Goal: Task Accomplishment & Management: Manage account settings

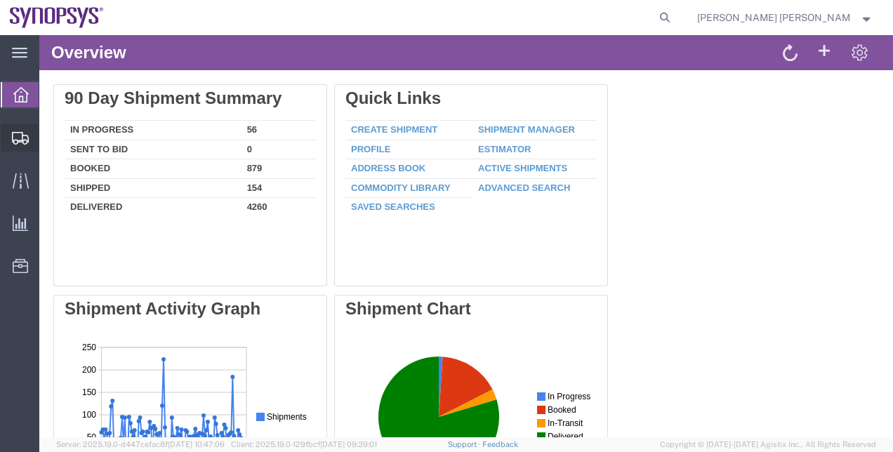
click at [0, 0] on span "Shipment Manager" at bounding box center [0, 0] width 0 height 0
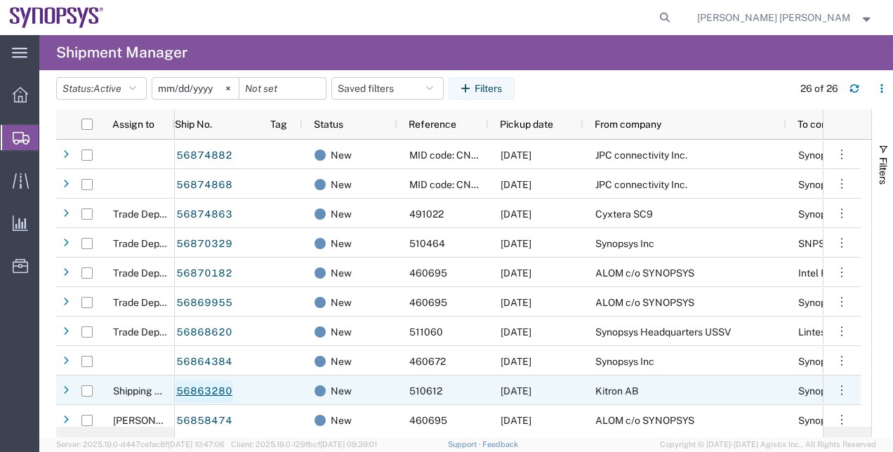
click at [209, 393] on link "56863280" at bounding box center [205, 391] width 58 height 22
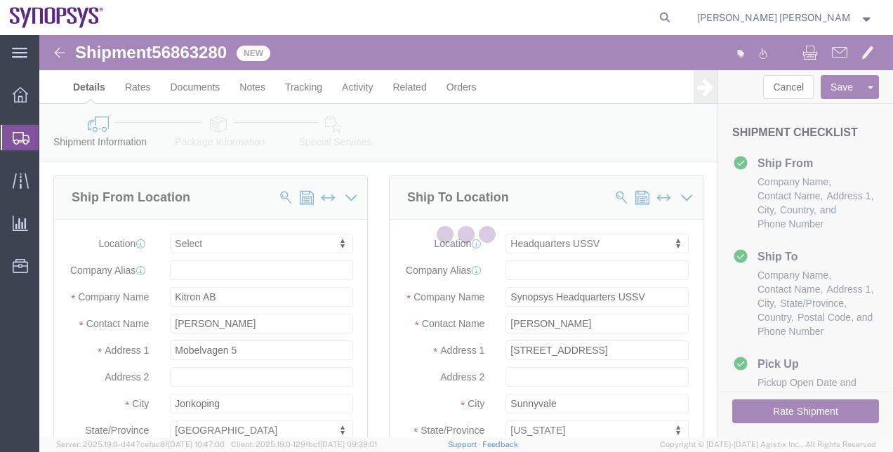
select select
select select "63204"
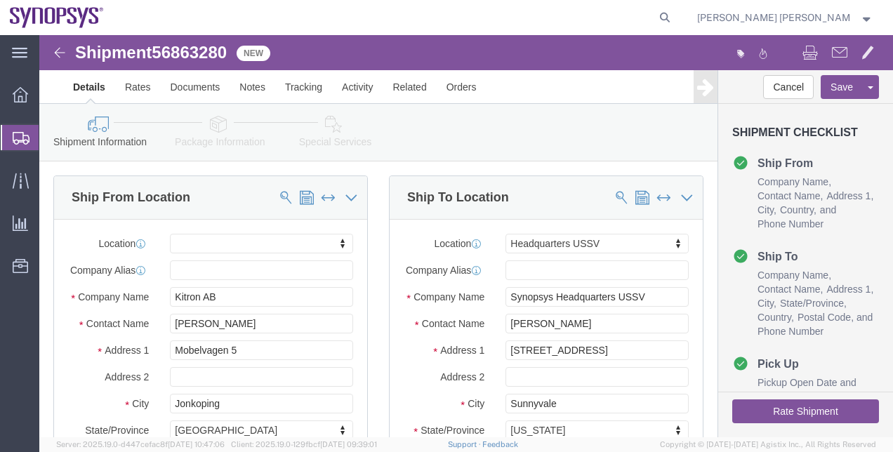
click div "Ship To Location Location Headquarters USSV My Profile Location [GEOGRAPHIC_DAT…"
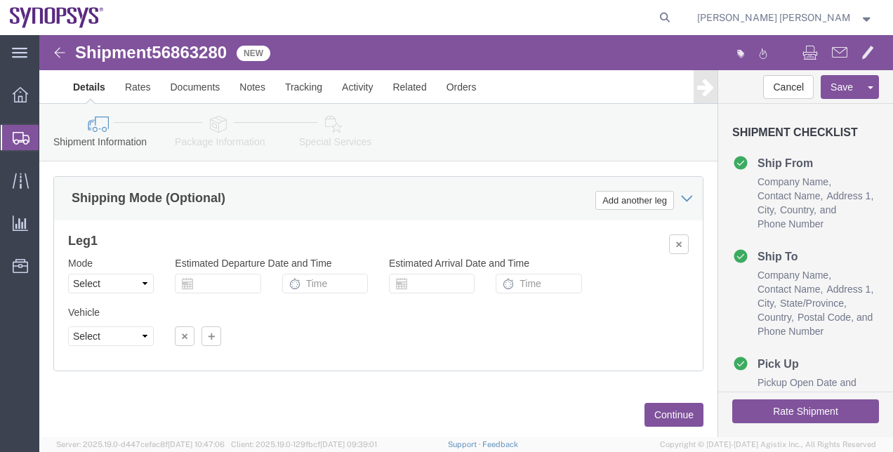
scroll to position [899, 0]
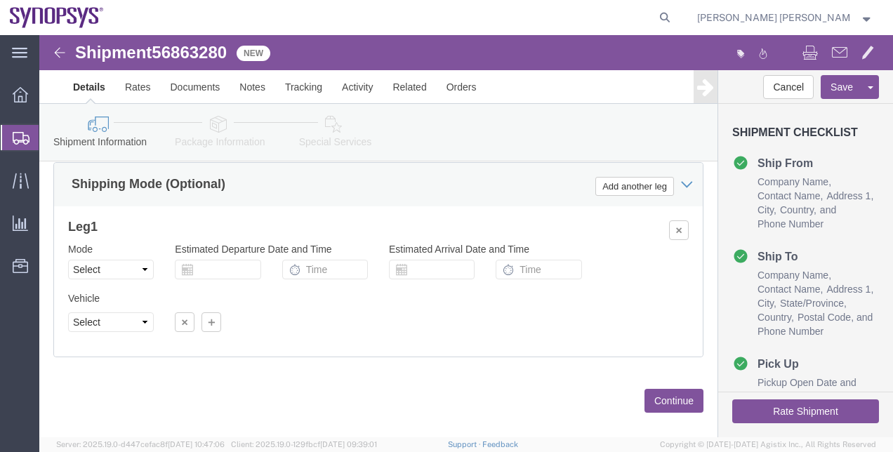
click link "Package Information"
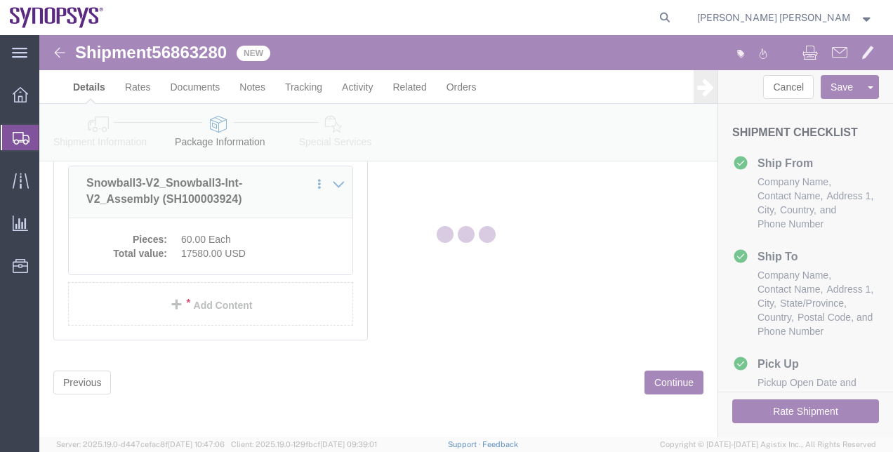
scroll to position [157, 0]
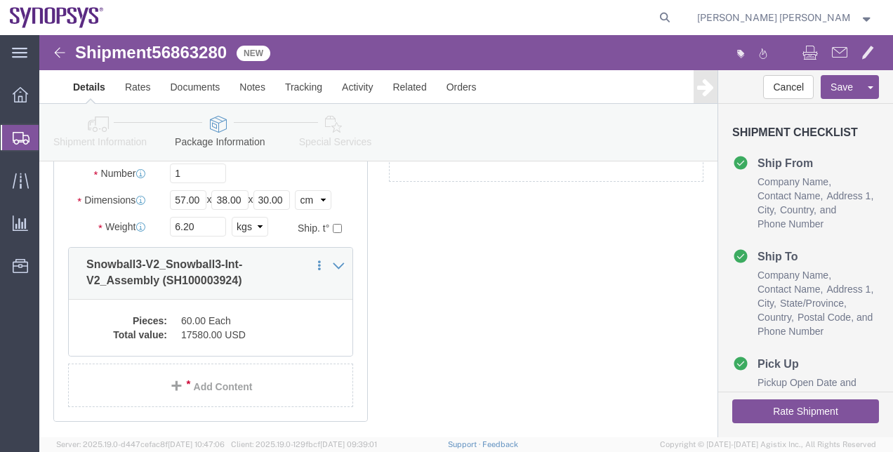
click div "1 x Your Packaging Package Type Select Bale(s) Basket(s) Bolt(s) Bottle(s) Buck…"
click link "Shipment Information"
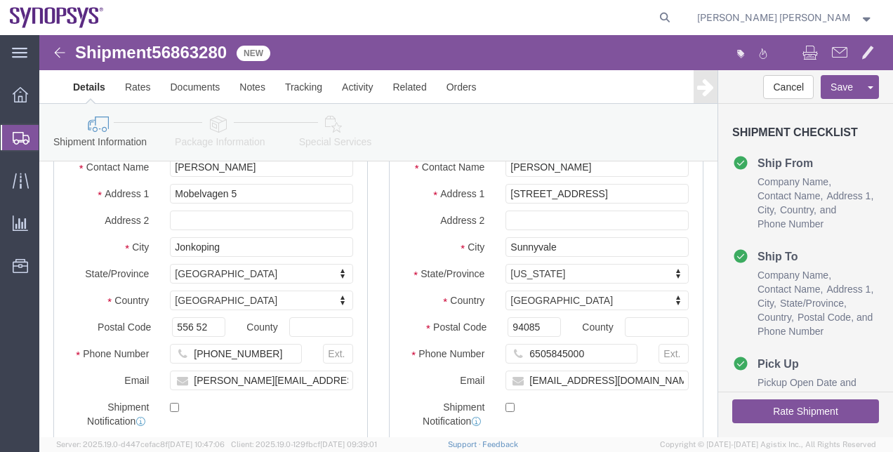
click div "Ship To Location Location Headquarters USSV My Profile Location Aachen DE04 Agr…"
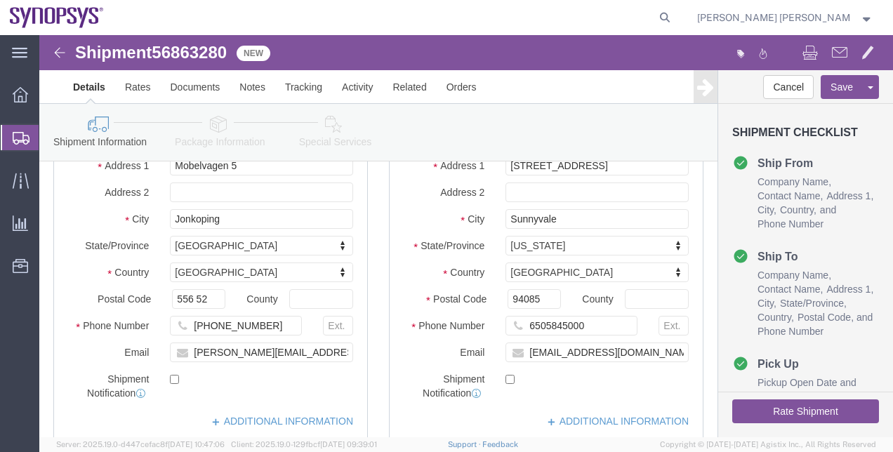
scroll to position [297, 0]
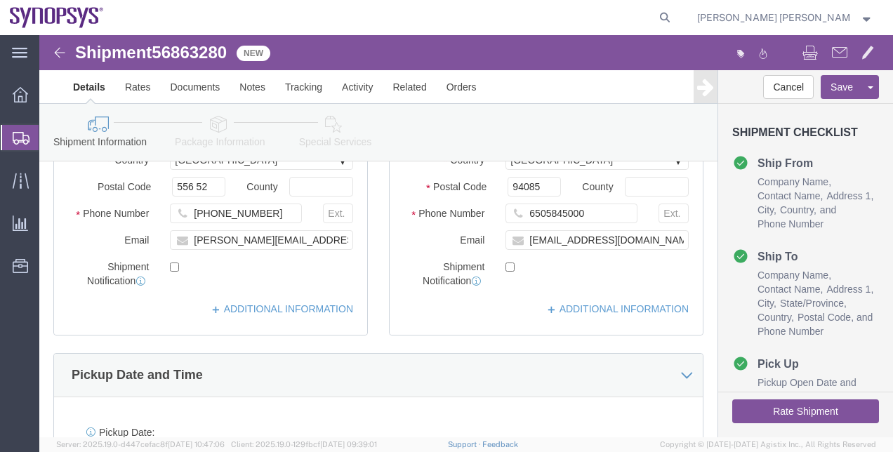
click div "Ship To Location Location Headquarters USSV My Profile Location Aachen DE04 Agr…"
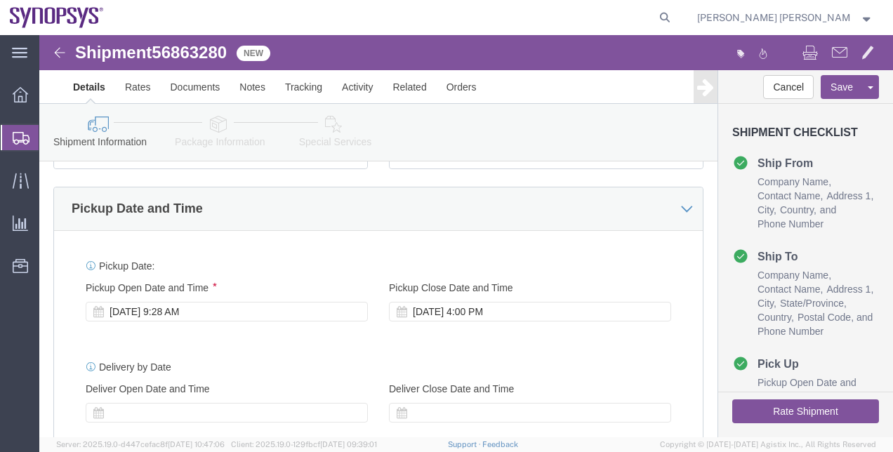
scroll to position [465, 0]
click button "Rate Shipment"
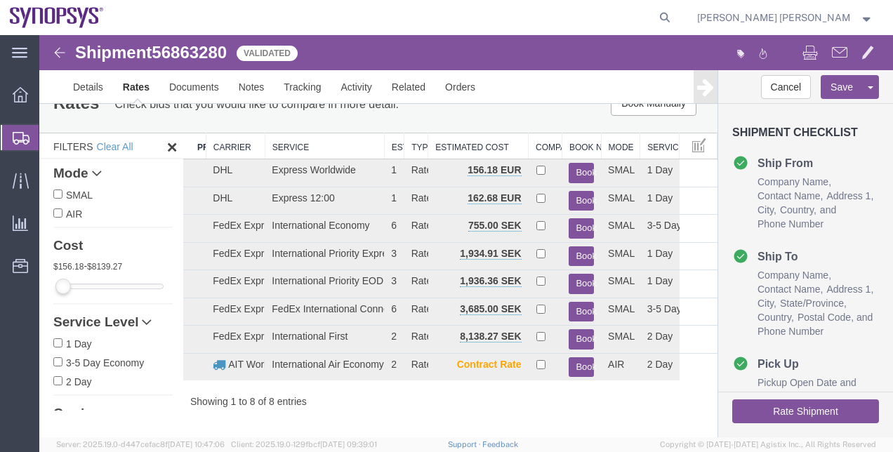
scroll to position [0, 0]
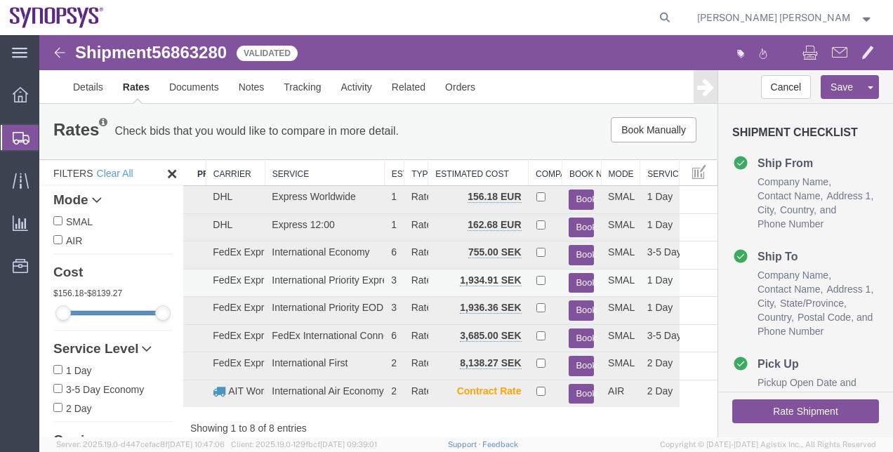
click at [576, 281] on button "Book" at bounding box center [581, 283] width 25 height 20
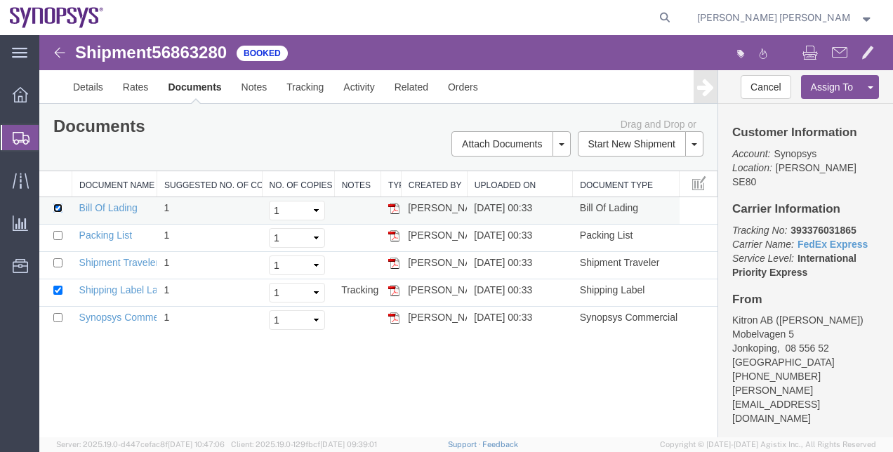
click at [56, 206] on input "checkbox" at bounding box center [57, 208] width 9 height 9
checkbox input "false"
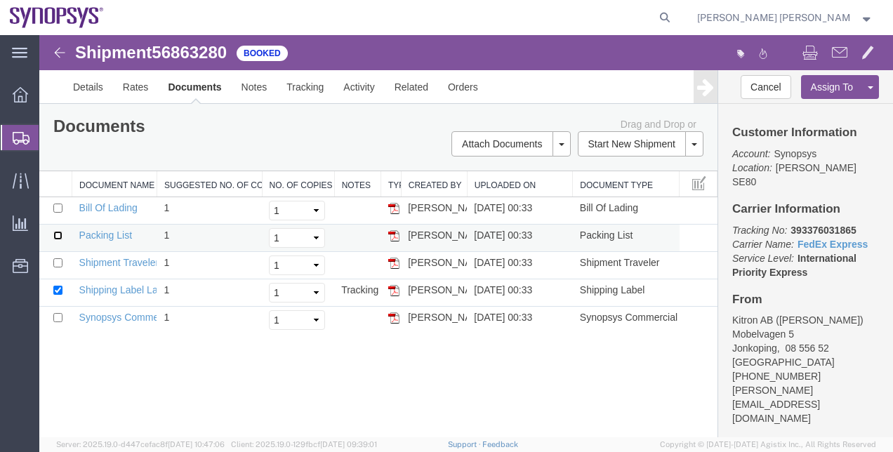
click at [58, 231] on input "checkbox" at bounding box center [57, 235] width 9 height 9
checkbox input "true"
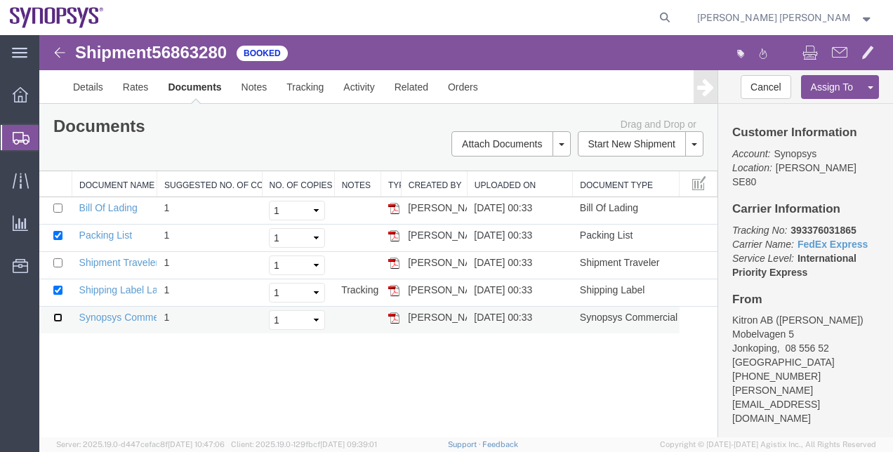
click at [58, 317] on input "checkbox" at bounding box center [57, 317] width 9 height 9
checkbox input "true"
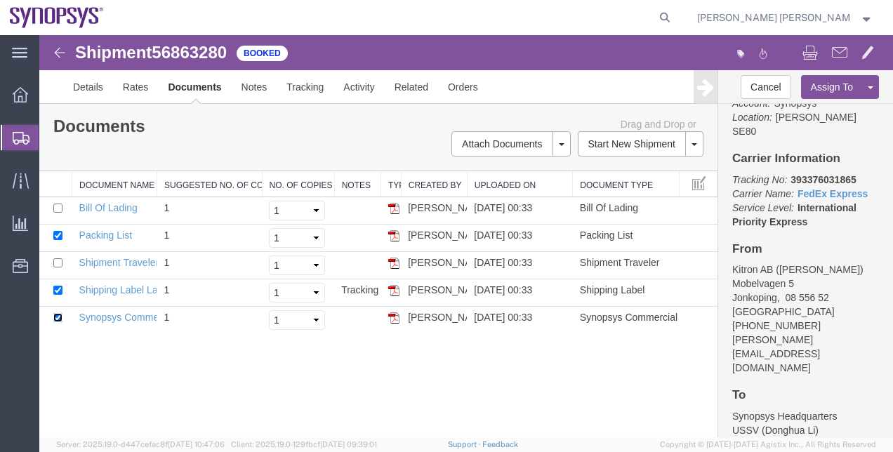
scroll to position [55, 0]
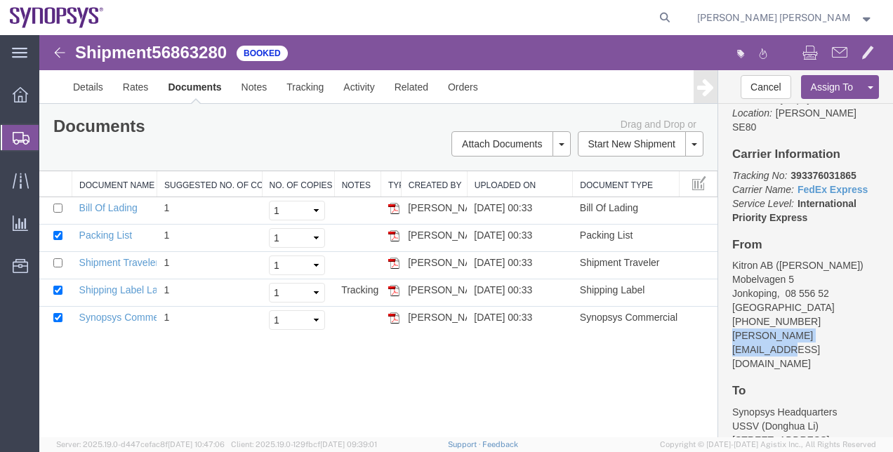
drag, startPoint x: 857, startPoint y: 323, endPoint x: 729, endPoint y: 315, distance: 128.7
click at [729, 315] on div "Customer Information Account: Synopsys Location: Lund SE80 Carrier Information …" at bounding box center [805, 270] width 175 height 333
copy address "marcus.warhag@kitron.com"
click at [550, 194] on link "Email Documents" at bounding box center [509, 188] width 122 height 21
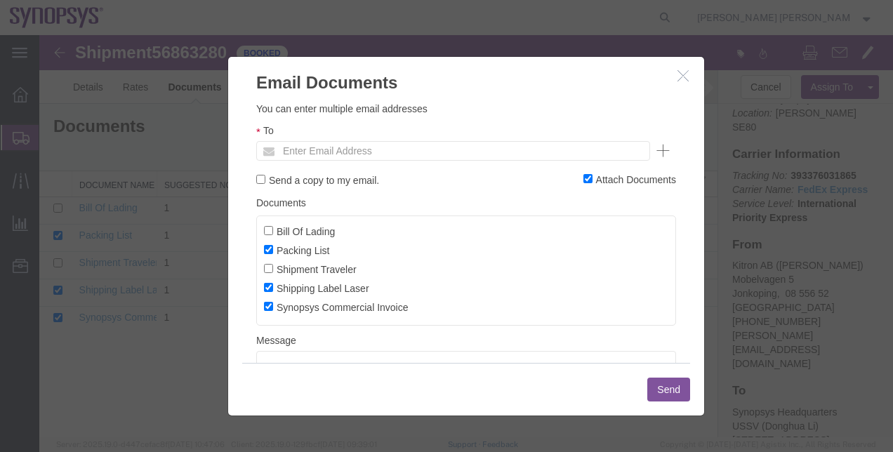
click at [472, 156] on ul "Enter Email Address" at bounding box center [453, 151] width 394 height 20
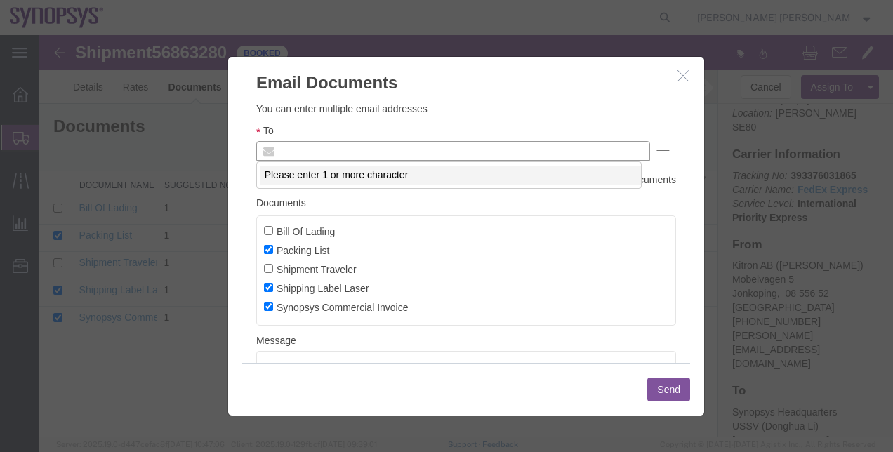
paste input "marcus.warhag@kitron.com"
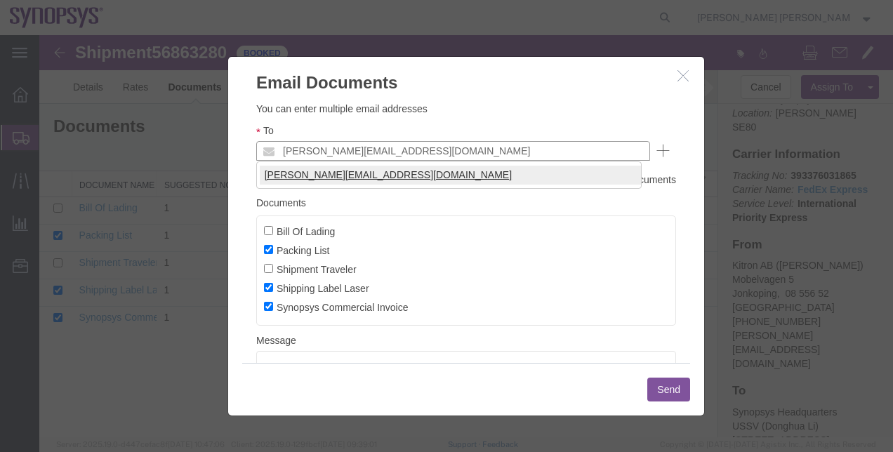
type input "marcus.warhag@kitron.com"
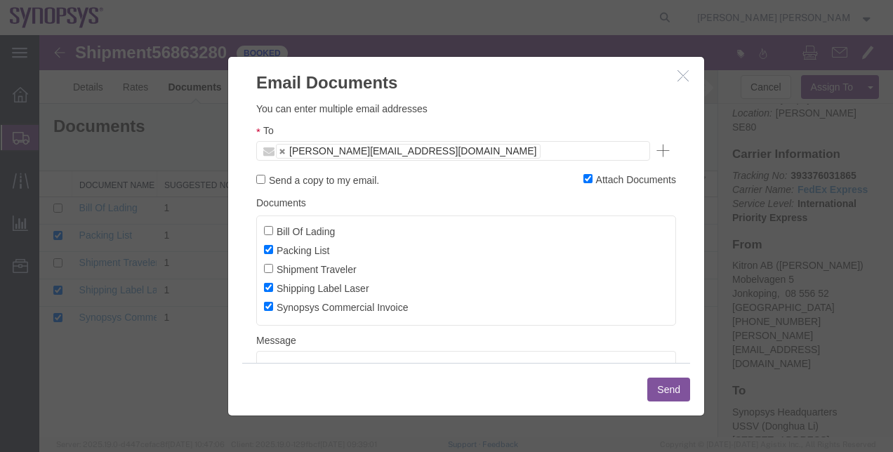
click at [323, 177] on label "Send a copy to my email." at bounding box center [317, 179] width 123 height 15
click at [265, 177] on input "Send a copy to my email." at bounding box center [260, 179] width 9 height 9
checkbox input "true"
click at [661, 383] on button "Send" at bounding box center [668, 390] width 43 height 24
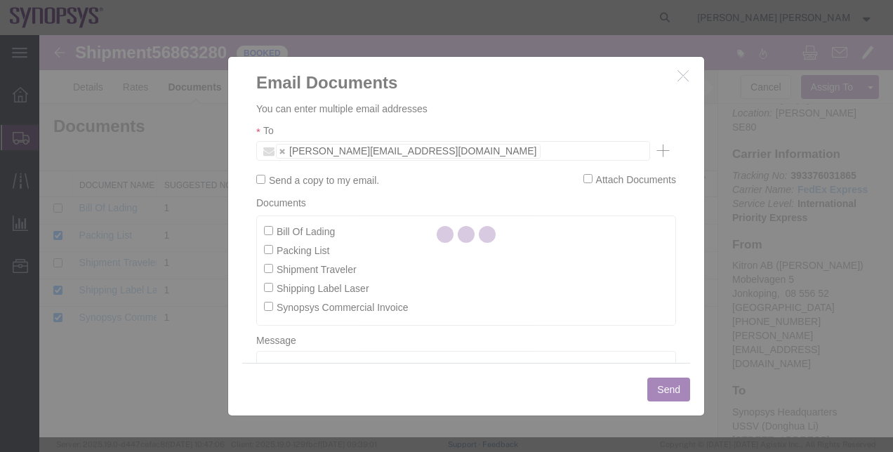
checkbox input "false"
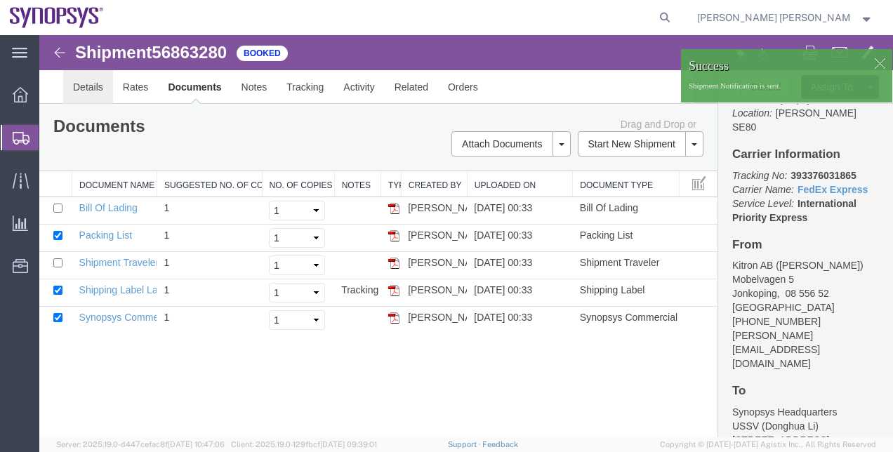
click at [87, 79] on link "Details" at bounding box center [88, 87] width 50 height 34
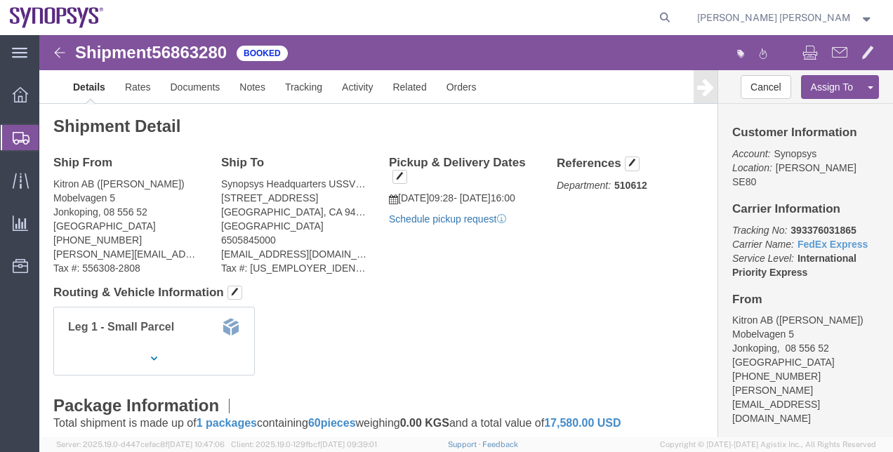
click link "Schedule pickup request"
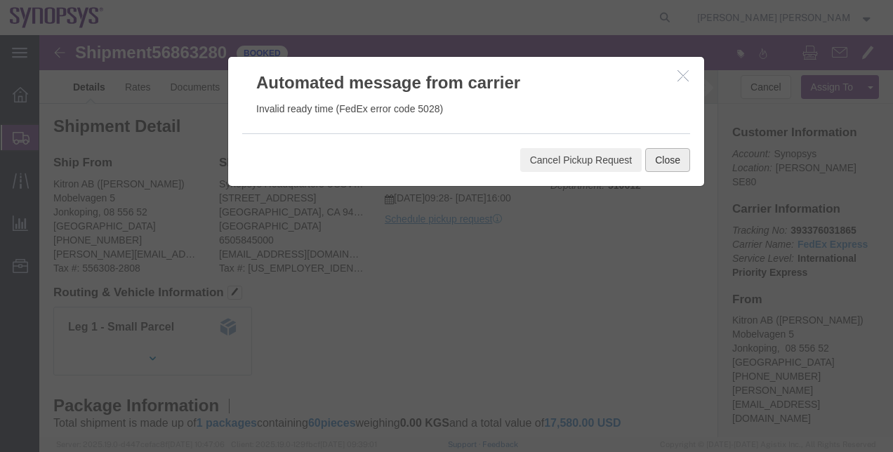
click button "Close"
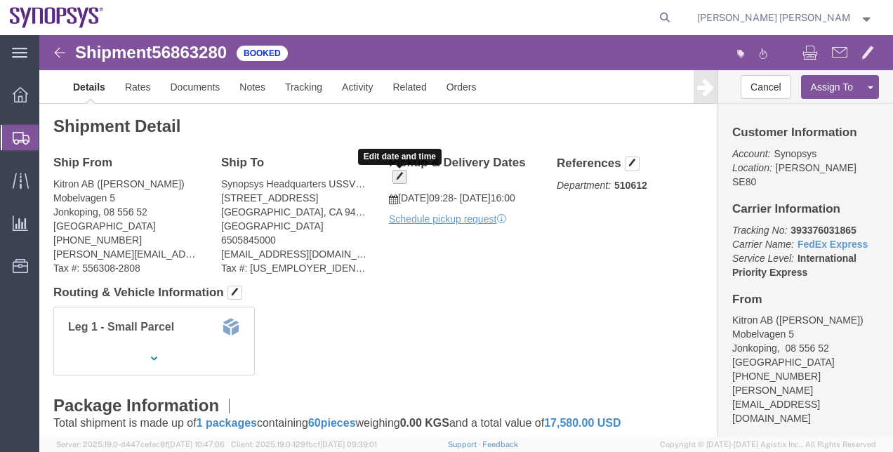
click span "button"
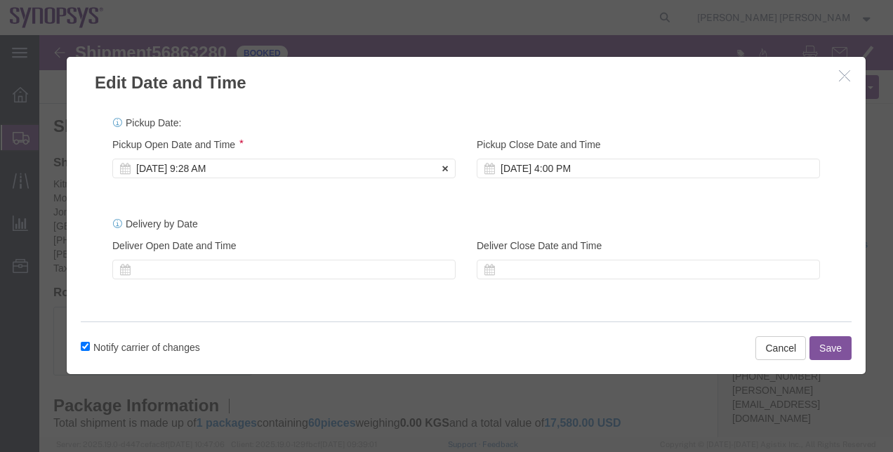
click div "Sep 19 2025 9:28 AM"
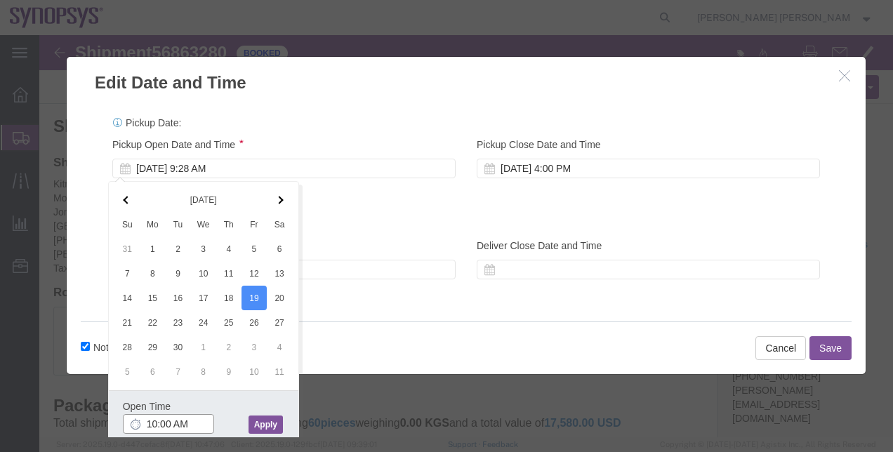
type input "10:00 AM"
click button "Apply"
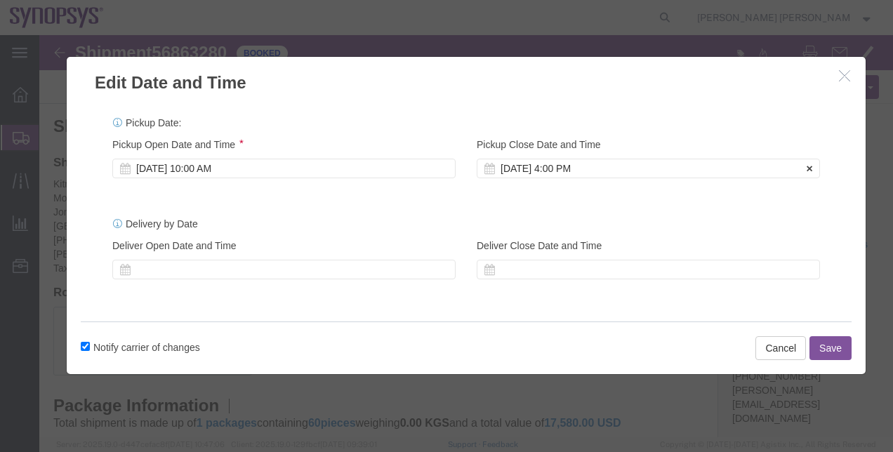
click div "Sep 19 2025 4:00 PM"
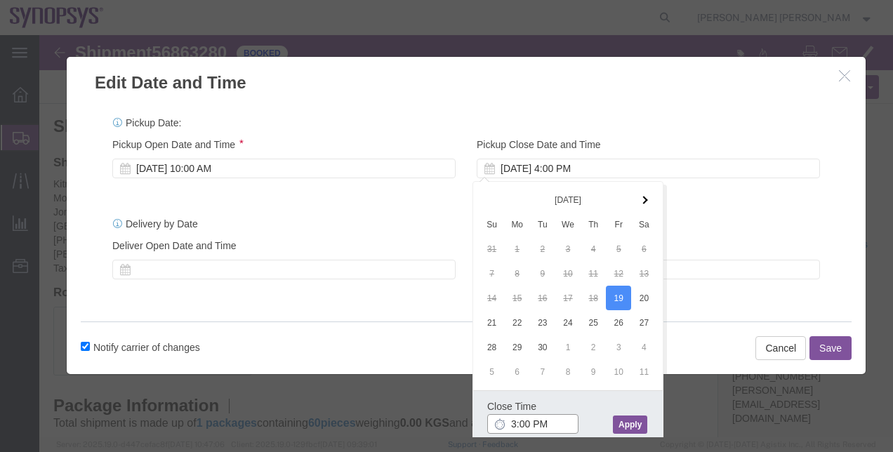
type input "3:00 PM"
click button "Apply"
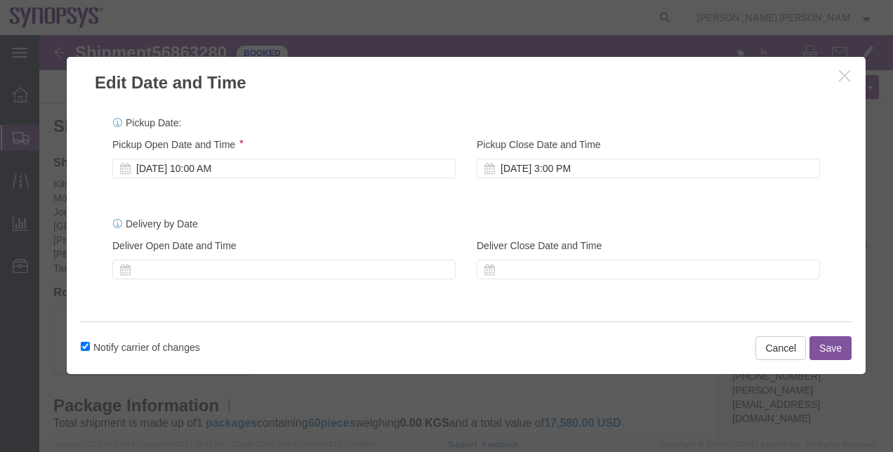
click button "Save"
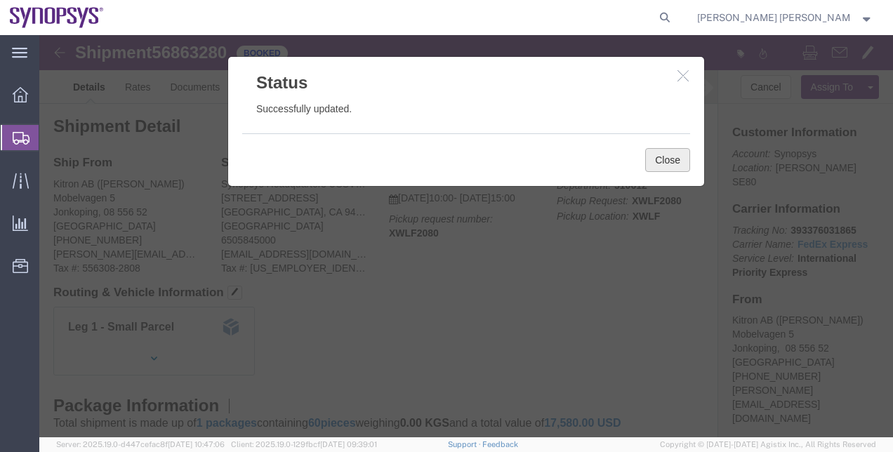
click button "Close"
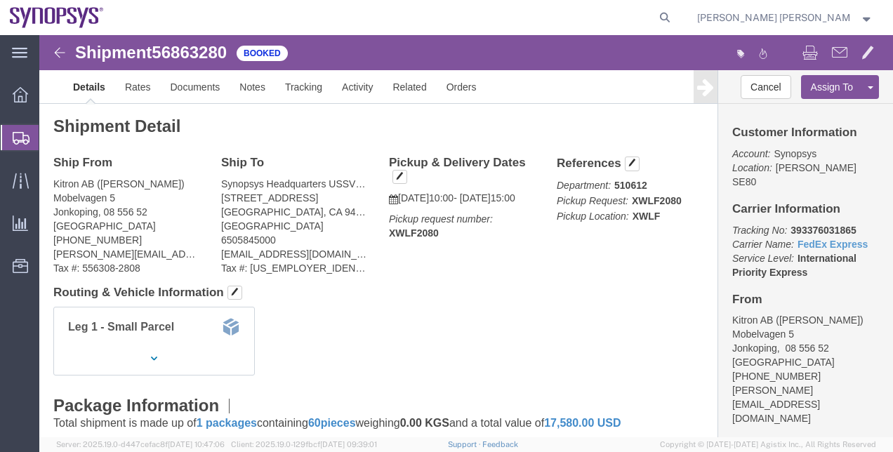
click div "Leg 1 - Small Parcel"
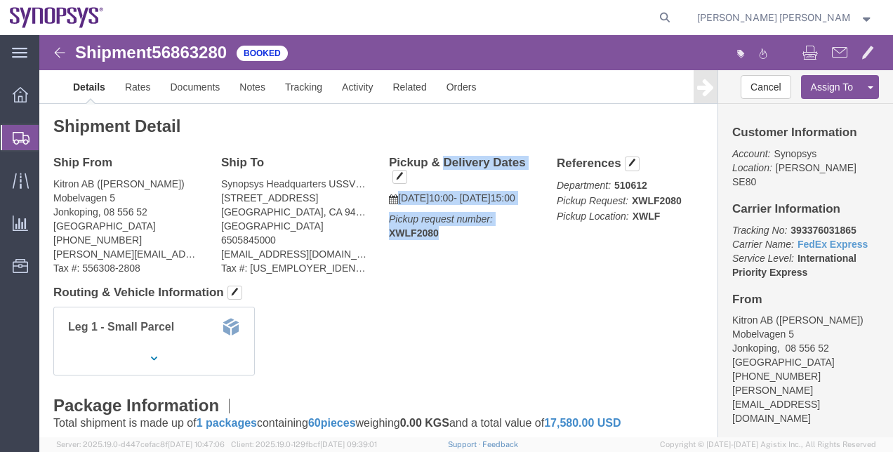
drag, startPoint x: 391, startPoint y: 204, endPoint x: 341, endPoint y: 125, distance: 93.1
click div "Pickup & Delivery Dates 09/19/2025 10:00 - 09/19/2025 15:00 Pickup request numb…"
copy div "Pickup & Delivery Dates 09/19/2025 10:00 - 09/19/2025 15:00 Pickup request numb…"
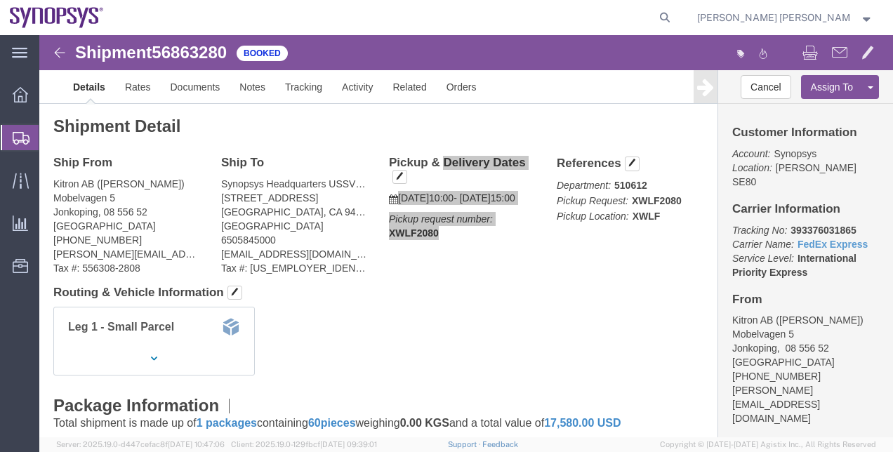
click at [0, 0] on span "Shipment Manager" at bounding box center [0, 0] width 0 height 0
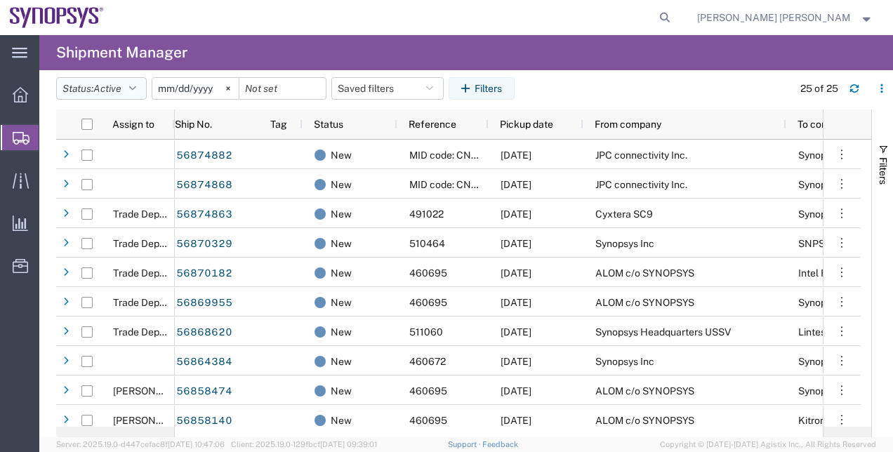
click at [147, 97] on button "Status: Active" at bounding box center [101, 88] width 91 height 22
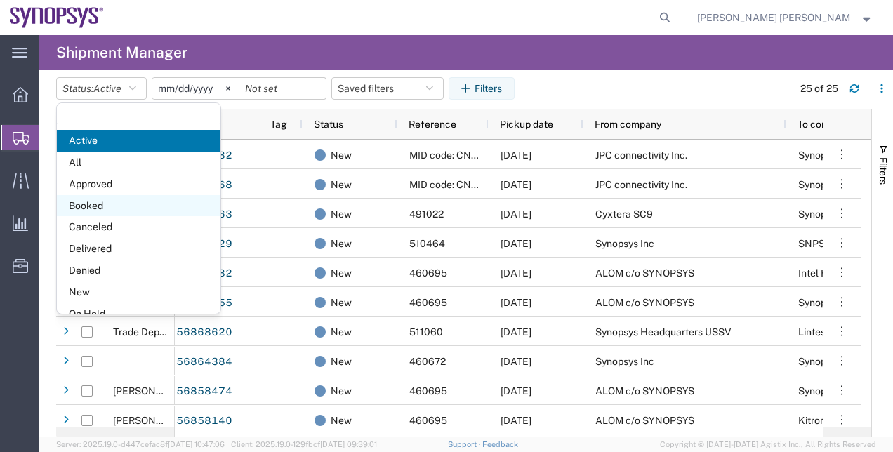
click at [156, 202] on span "Booked" at bounding box center [139, 206] width 164 height 22
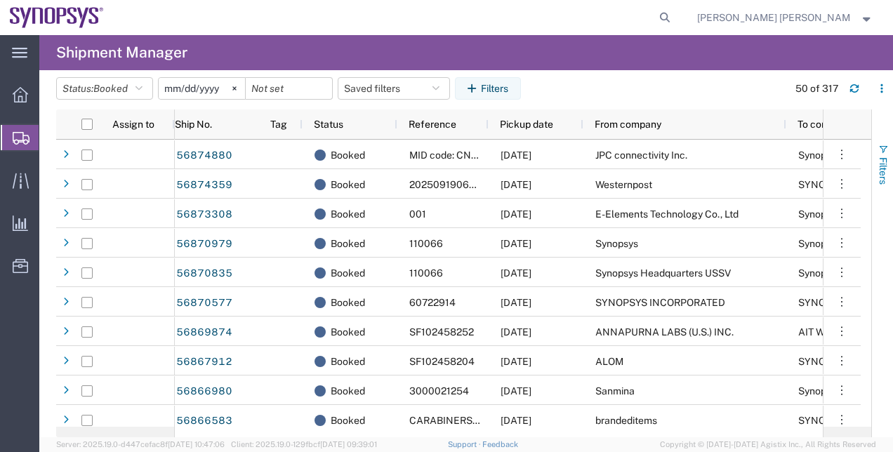
click at [886, 176] on span "Filters" at bounding box center [883, 170] width 11 height 27
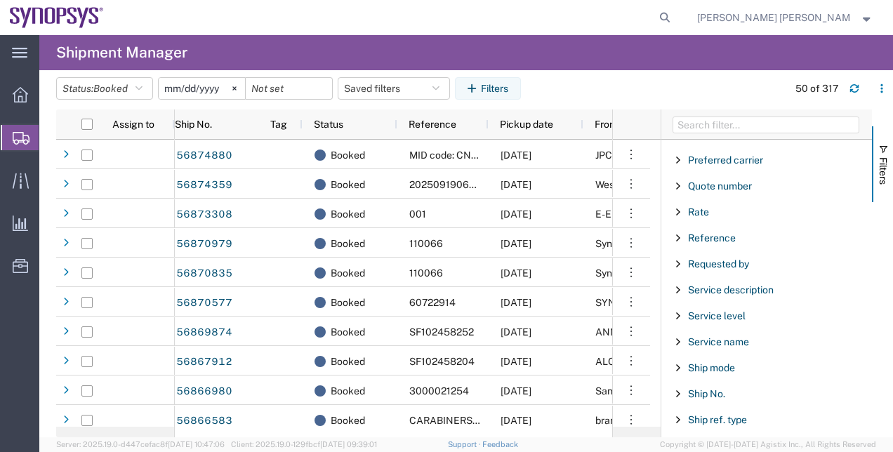
scroll to position [960, 0]
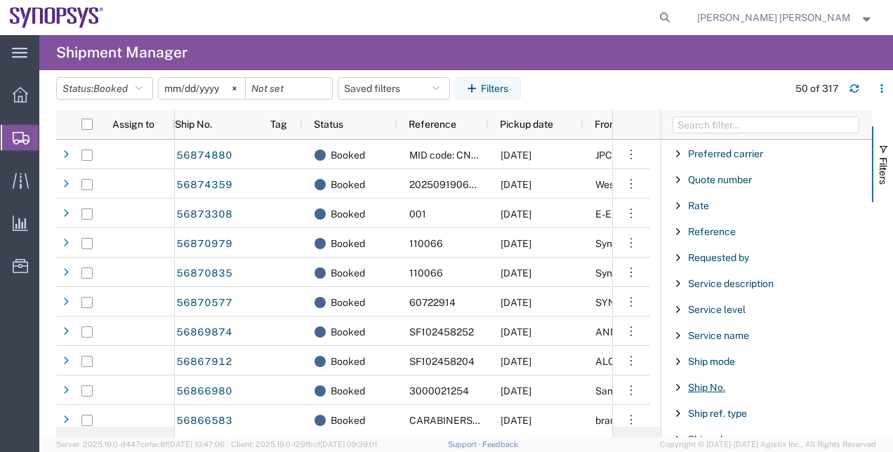
click at [723, 382] on span "Ship No." at bounding box center [706, 387] width 37 height 11
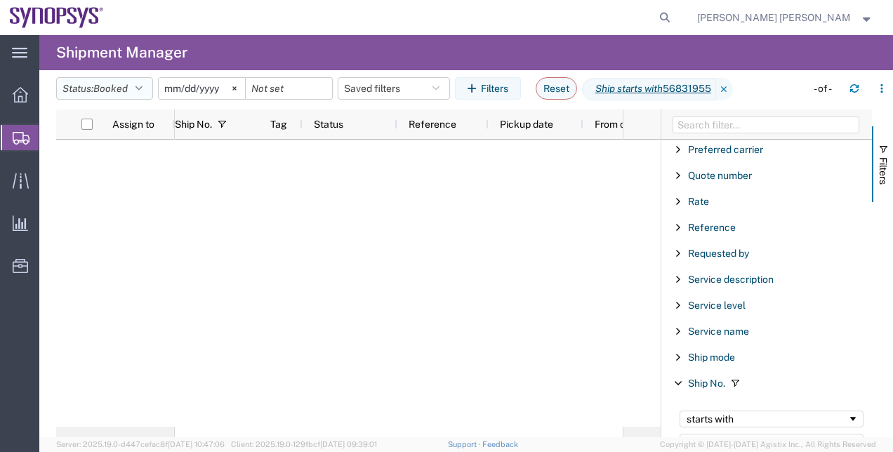
click at [145, 95] on button "Status: Booked" at bounding box center [104, 88] width 97 height 22
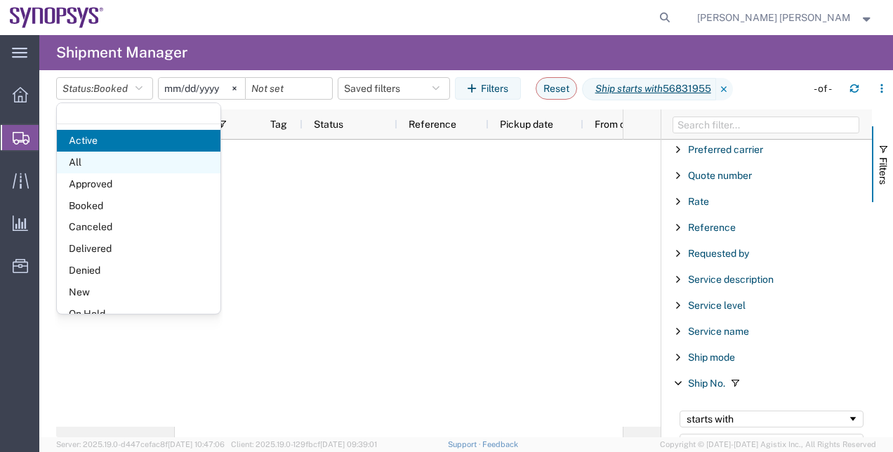
click at [119, 157] on span "All" at bounding box center [139, 163] width 164 height 22
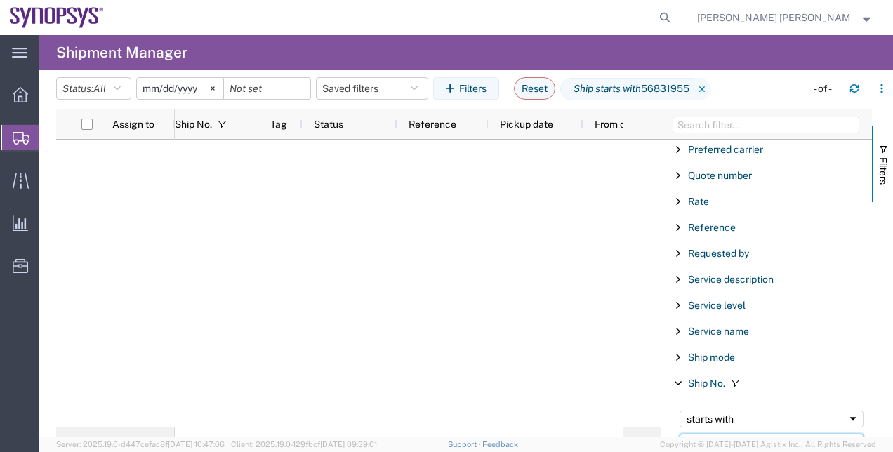
click at [736, 434] on input "56831955" at bounding box center [772, 442] width 184 height 17
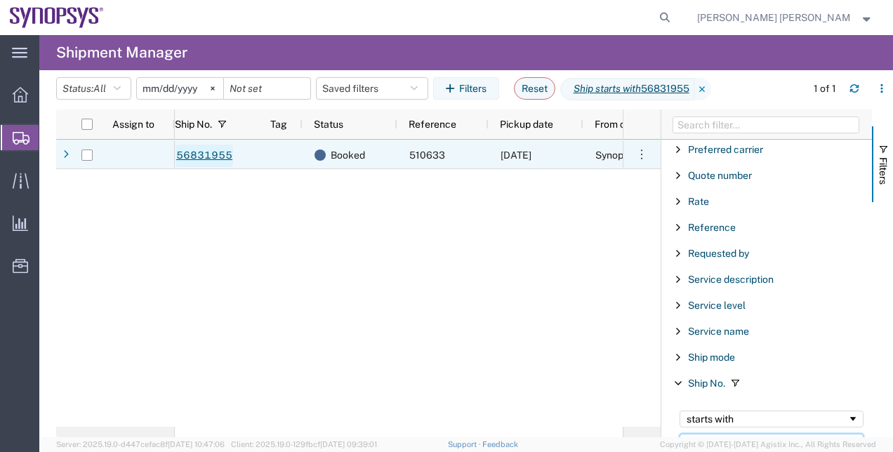
type input "56831955"
click at [219, 157] on link "56831955" at bounding box center [205, 156] width 58 height 22
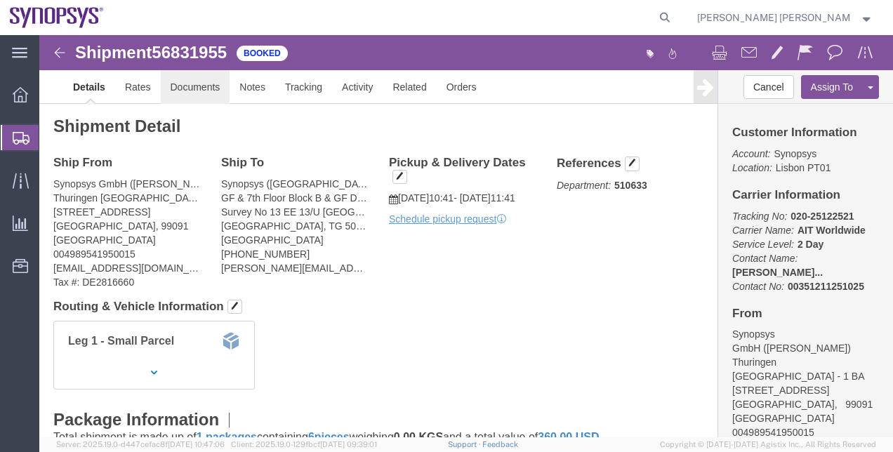
click link "Documents"
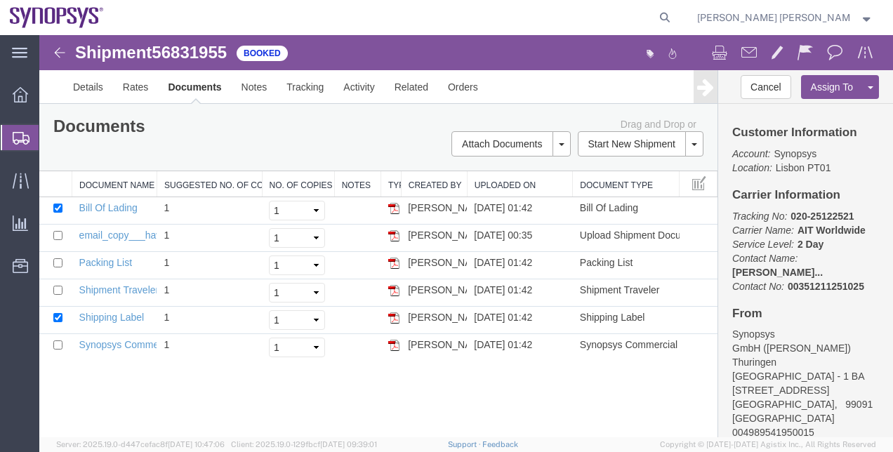
click at [0, 0] on span "Shipment Manager" at bounding box center [0, 0] width 0 height 0
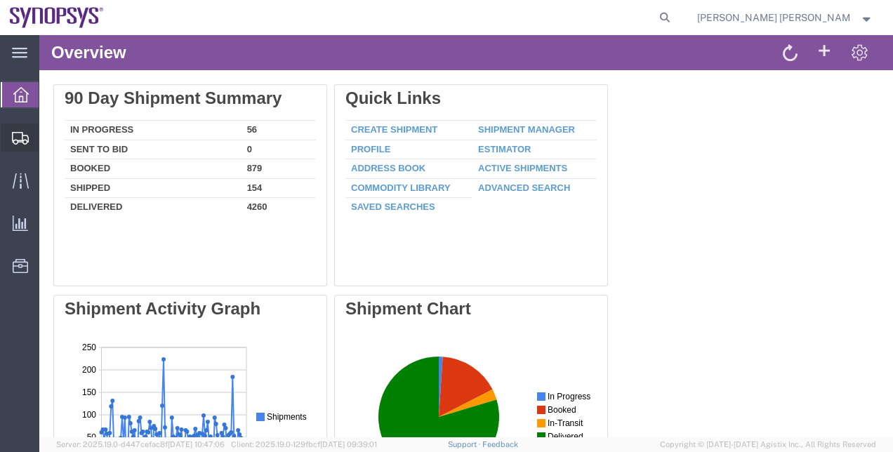
click at [0, 0] on span "Shipment Manager" at bounding box center [0, 0] width 0 height 0
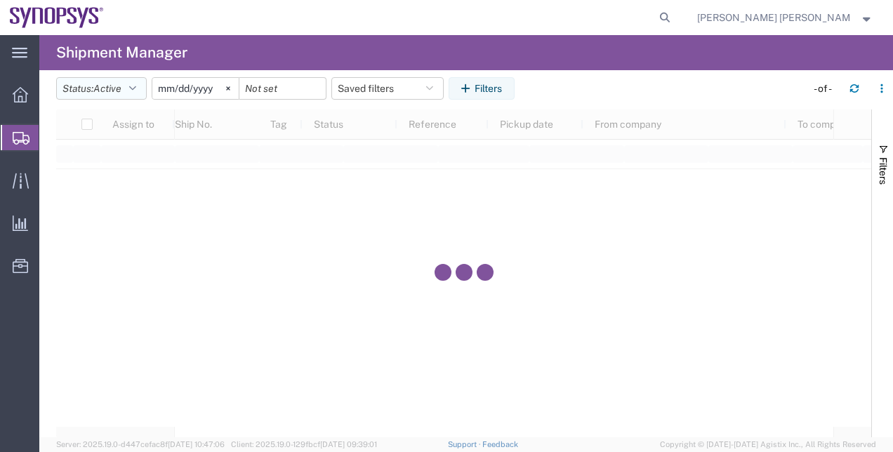
click at [136, 88] on icon "button" at bounding box center [132, 89] width 7 height 10
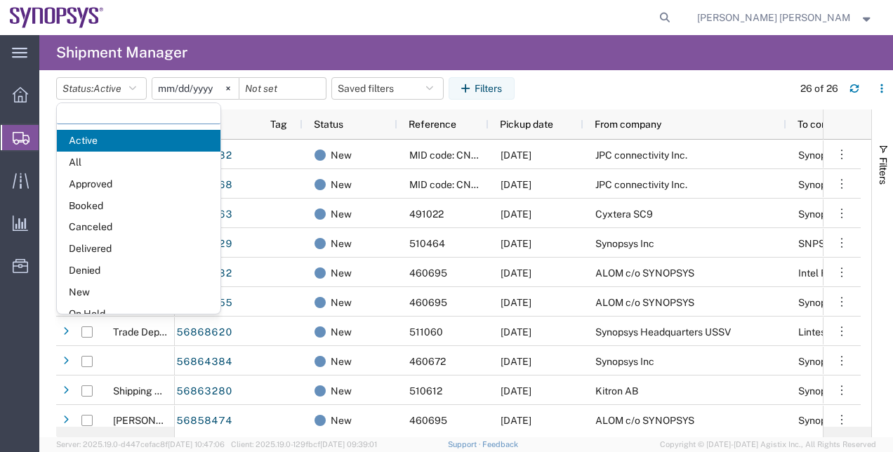
scroll to position [81, 0]
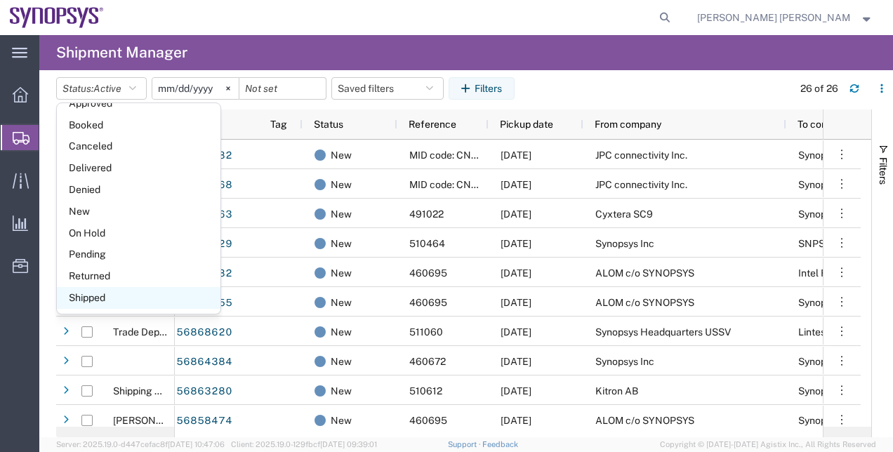
click at [139, 300] on span "Shipped" at bounding box center [139, 298] width 164 height 22
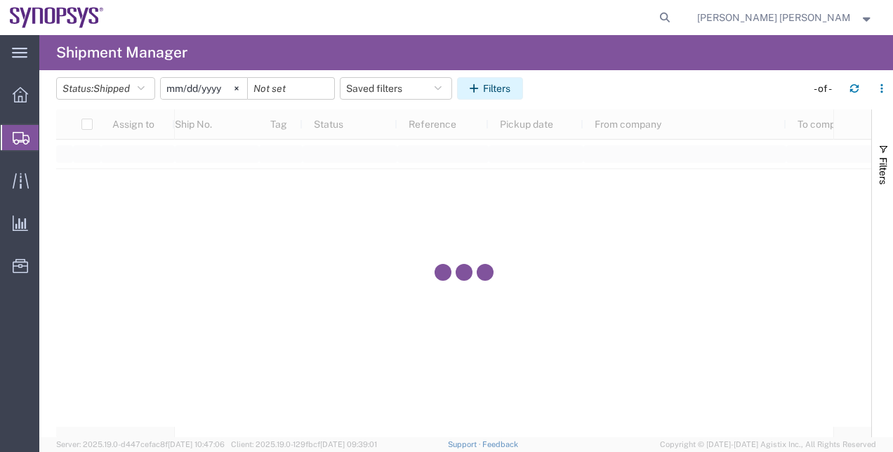
click at [497, 90] on button "Filters" at bounding box center [490, 88] width 66 height 22
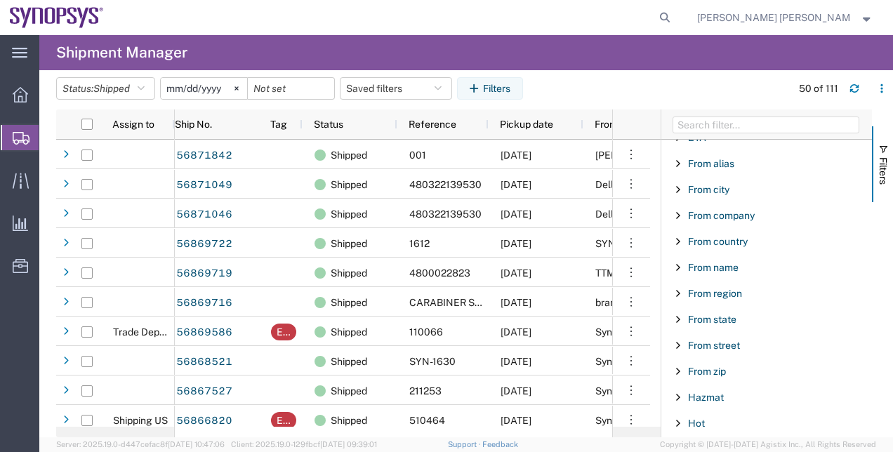
scroll to position [435, 0]
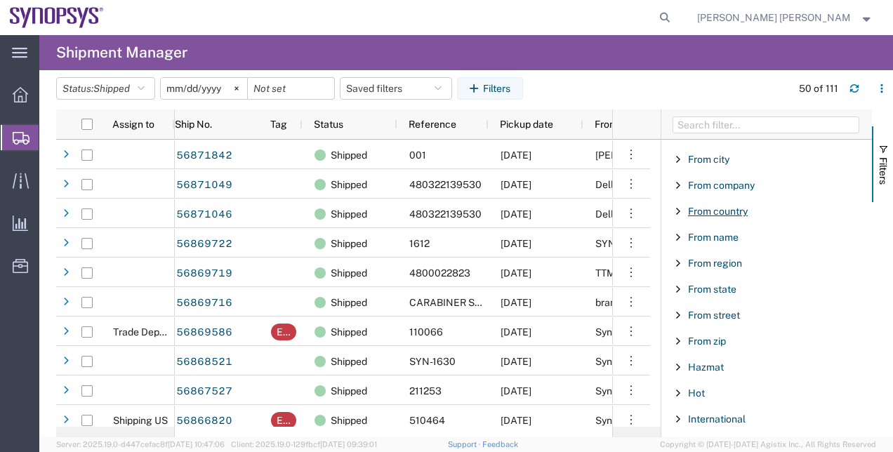
click at [698, 208] on span "From country" at bounding box center [718, 211] width 60 height 11
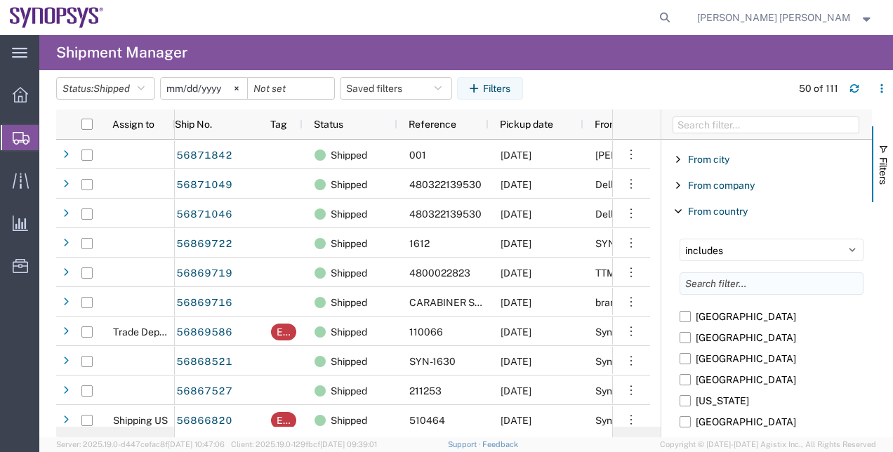
click at [726, 283] on input "Filter List 66 Filters" at bounding box center [772, 283] width 184 height 22
type input "sw"
click at [729, 358] on label "Sweden" at bounding box center [772, 358] width 184 height 21
click at [0, 0] on input "Sweden" at bounding box center [0, 0] width 0 height 0
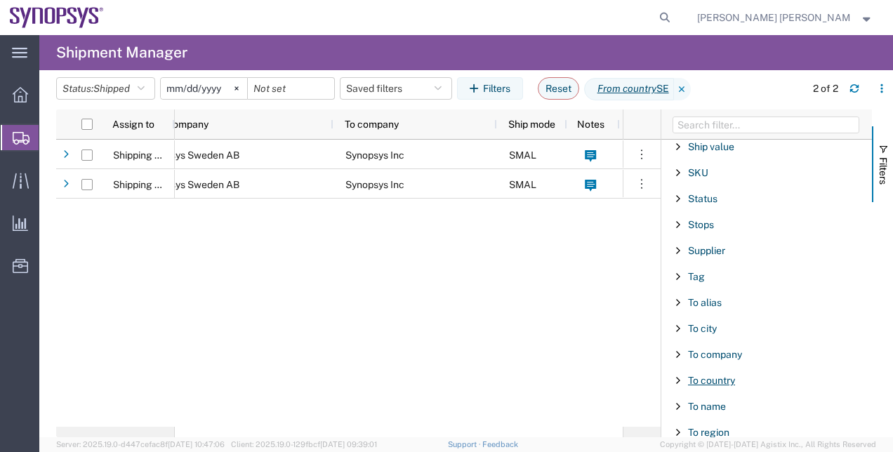
click at [726, 375] on span "To country" at bounding box center [711, 380] width 47 height 11
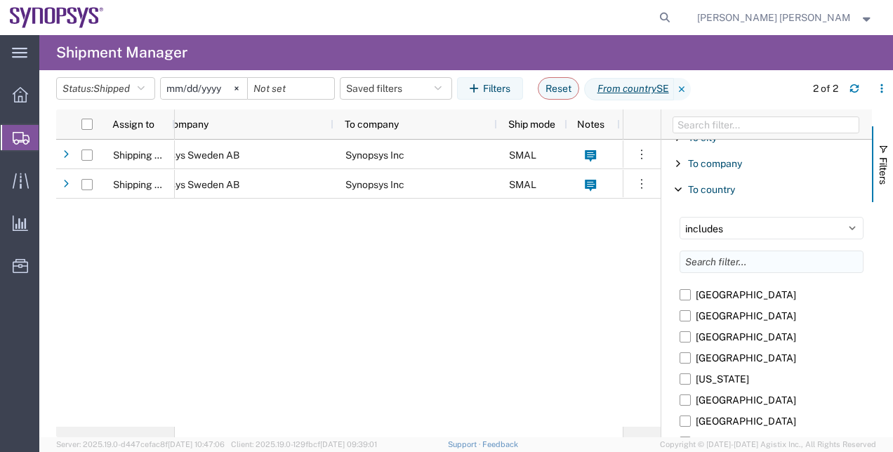
click at [748, 256] on input "Filter List 66 Filters" at bounding box center [772, 262] width 184 height 22
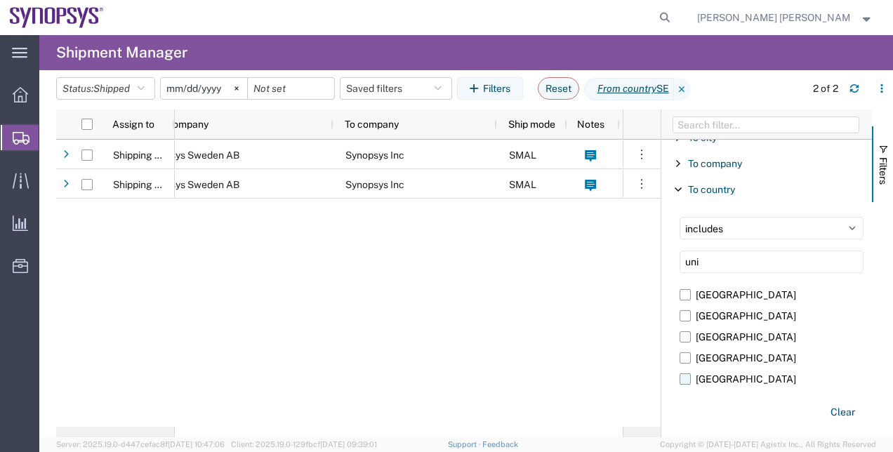
type input "uni"
click at [748, 369] on label "United States" at bounding box center [772, 379] width 184 height 21
click at [0, 0] on input "United States" at bounding box center [0, 0] width 0 height 0
click at [238, 88] on icon at bounding box center [236, 88] width 4 height 4
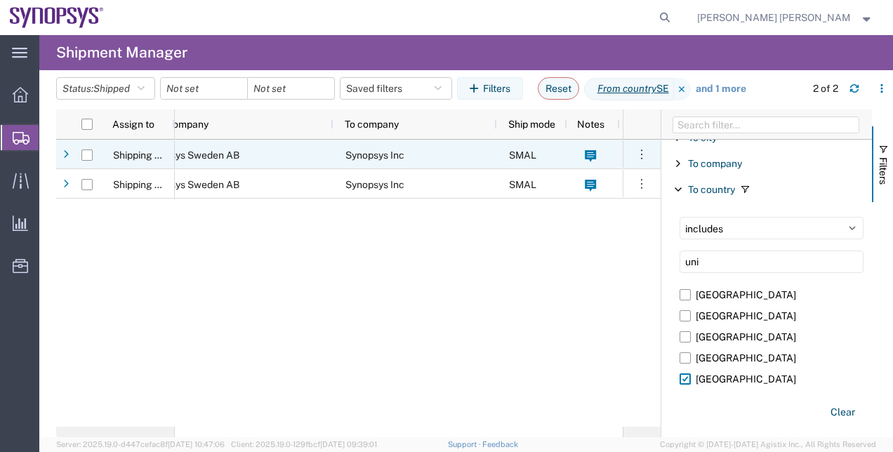
click at [204, 156] on span "Synopsys Sweden AB" at bounding box center [191, 155] width 97 height 11
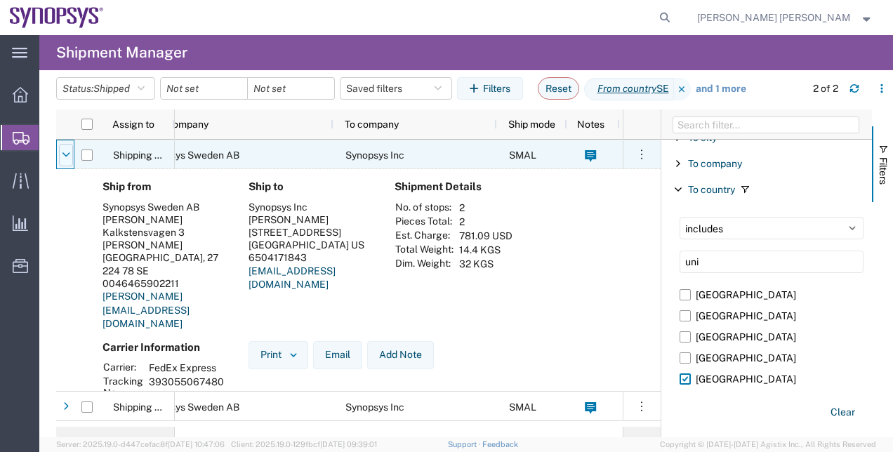
click at [69, 154] on icon at bounding box center [66, 155] width 8 height 10
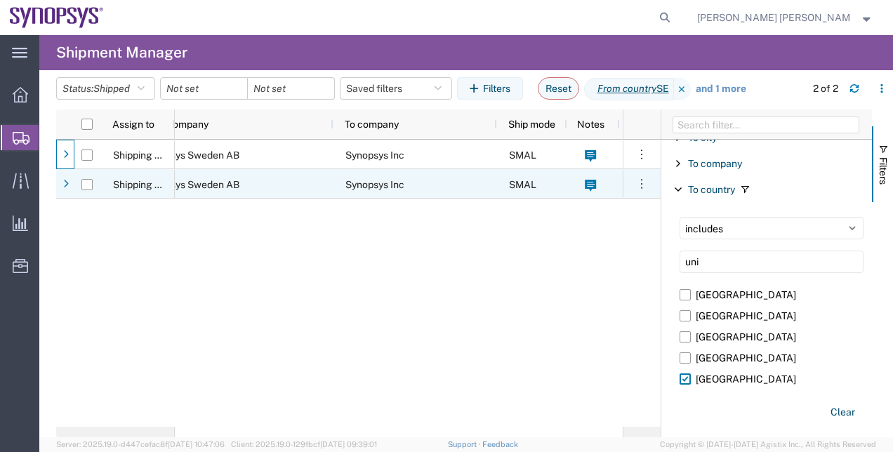
click at [216, 189] on span "Synopsys Sweden AB" at bounding box center [191, 184] width 97 height 11
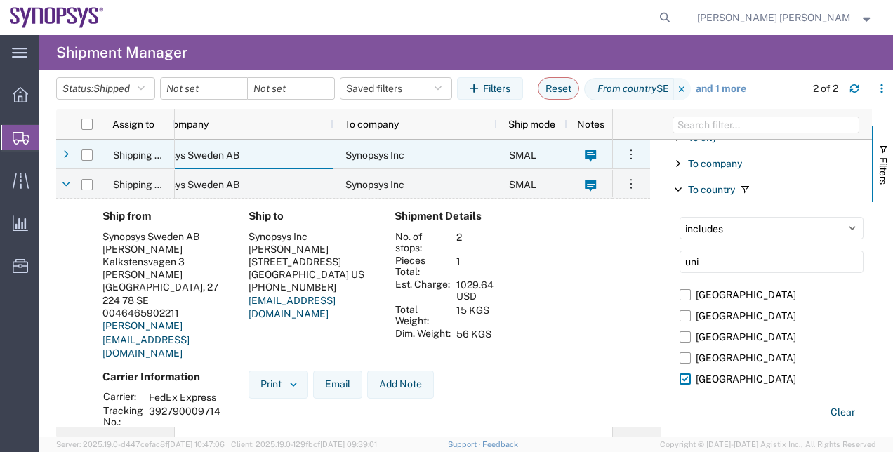
click at [243, 156] on div "Synopsys Sweden AB" at bounding box center [232, 154] width 203 height 29
